Goal: Information Seeking & Learning: Learn about a topic

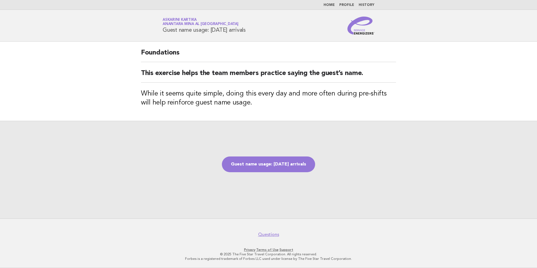
click at [330, 4] on link "Home" at bounding box center [328, 4] width 11 height 3
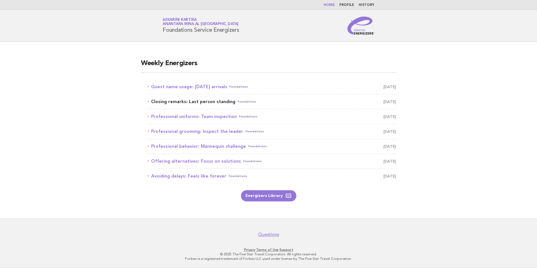
click at [386, 103] on span "September 2" at bounding box center [389, 102] width 13 height 8
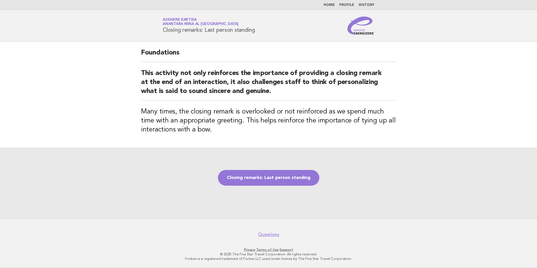
drag, startPoint x: 259, startPoint y: 31, endPoint x: 163, endPoint y: 31, distance: 95.4
click at [163, 31] on div "Service Energizers Askarini Kartika Anantara Mina al [GEOGRAPHIC_DATA] Closing …" at bounding box center [268, 26] width 227 height 18
copy h1 "Closing remarks: Last person standing"
